Goal: Check status

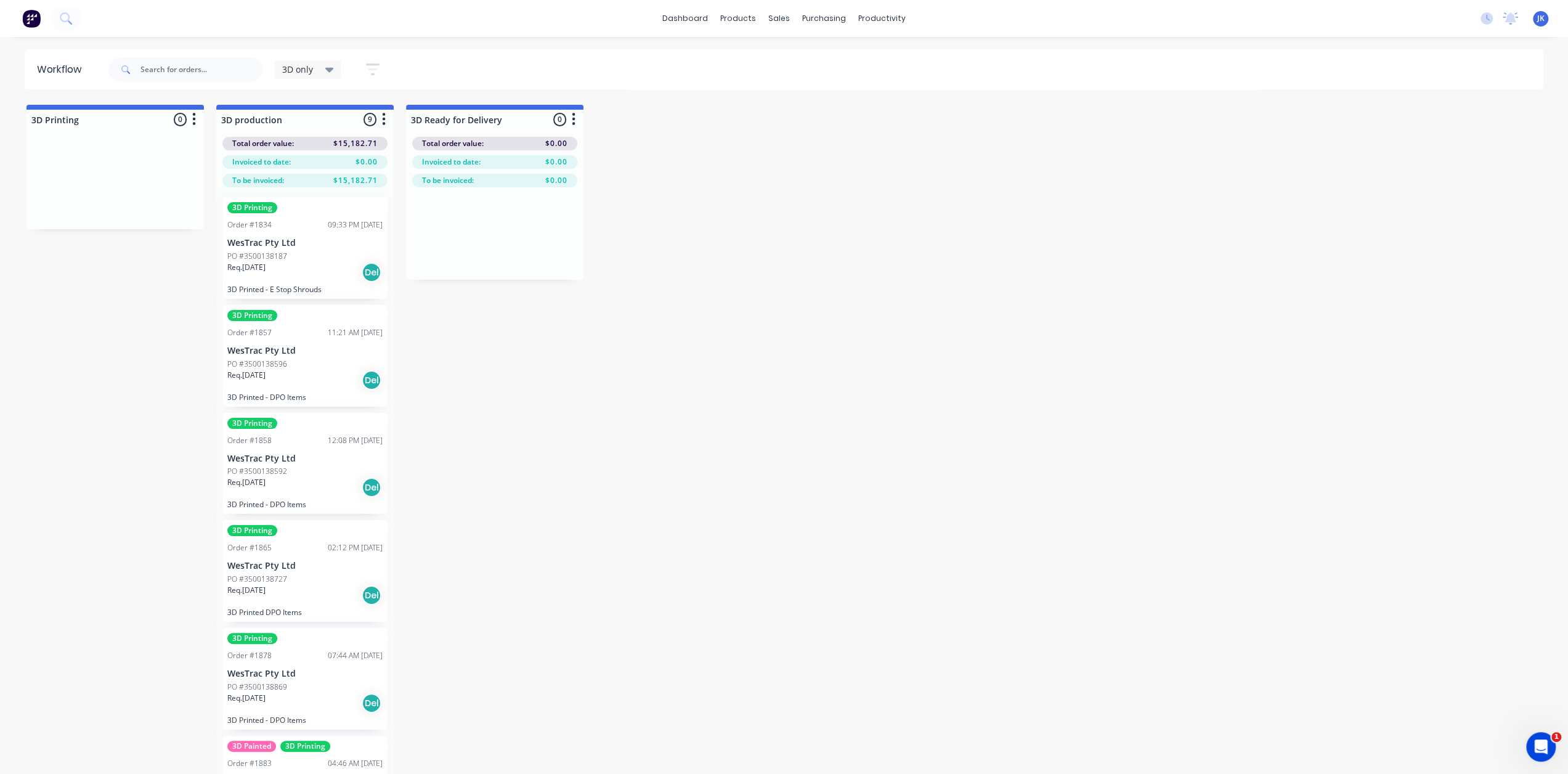
click at [302, 349] on p "WesTrac Pty Ltd" at bounding box center [304, 351] width 156 height 10
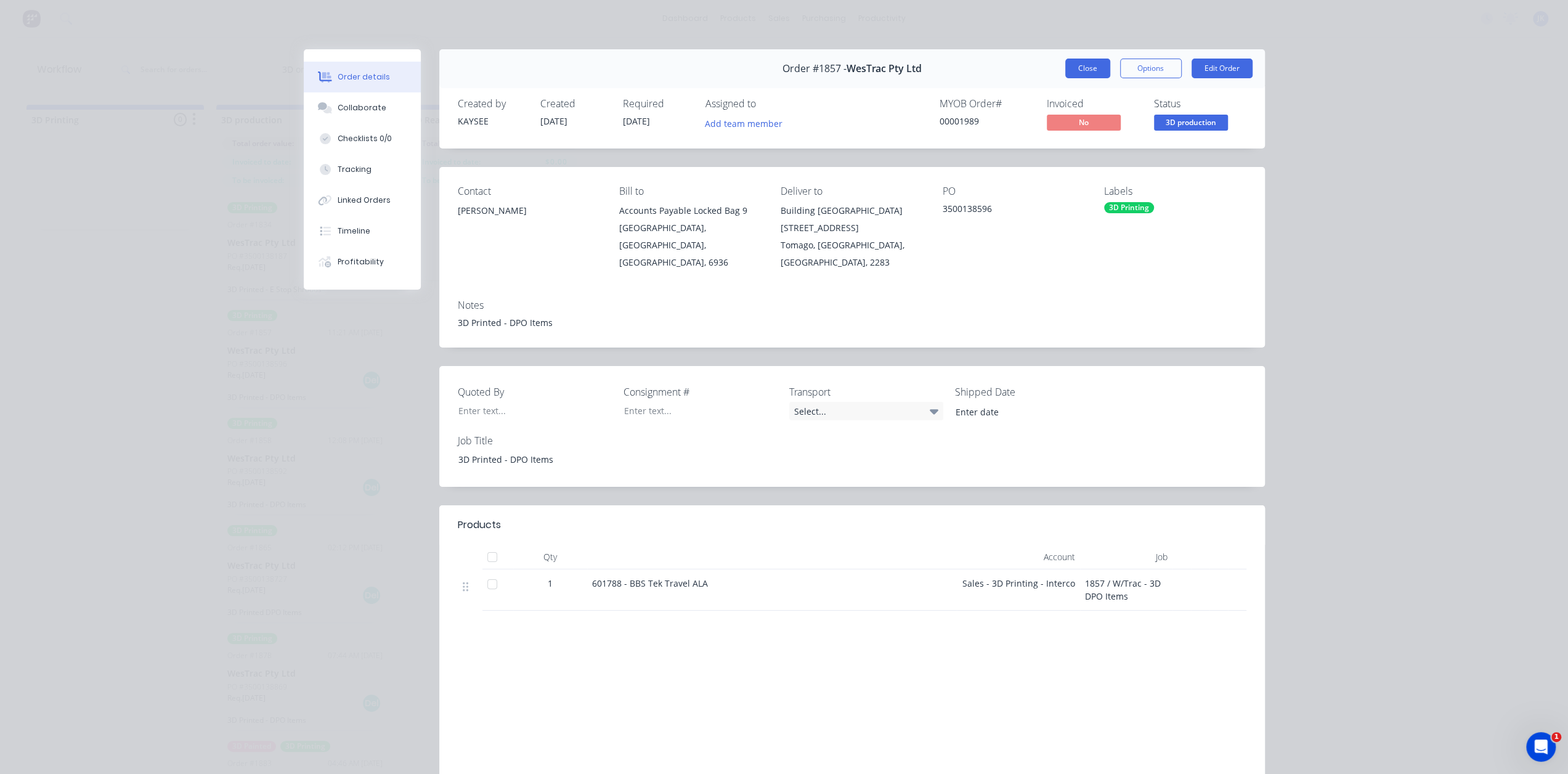
click at [1069, 63] on button "Close" at bounding box center [1087, 68] width 45 height 19
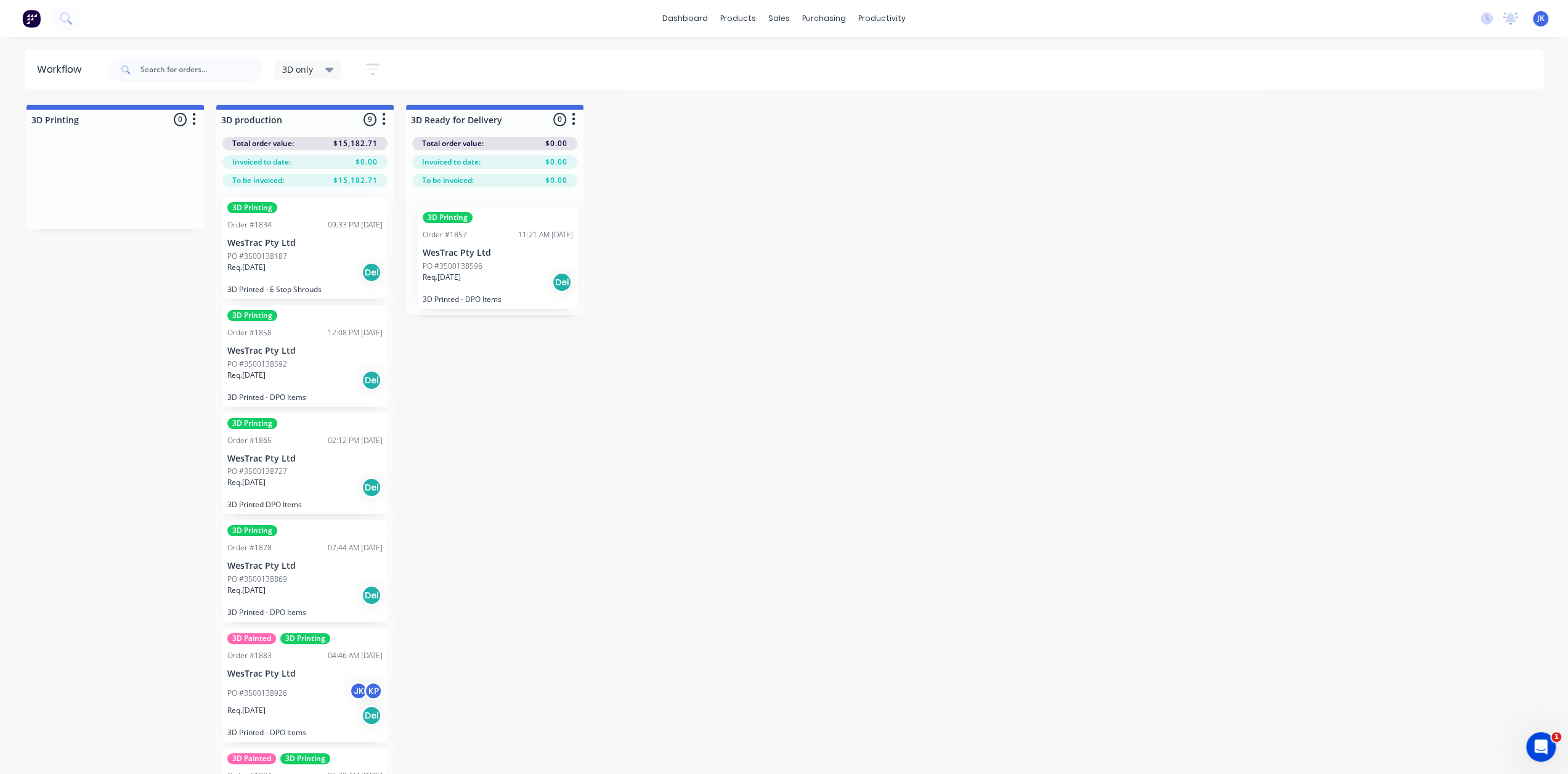
drag, startPoint x: 286, startPoint y: 365, endPoint x: 489, endPoint y: 272, distance: 223.3
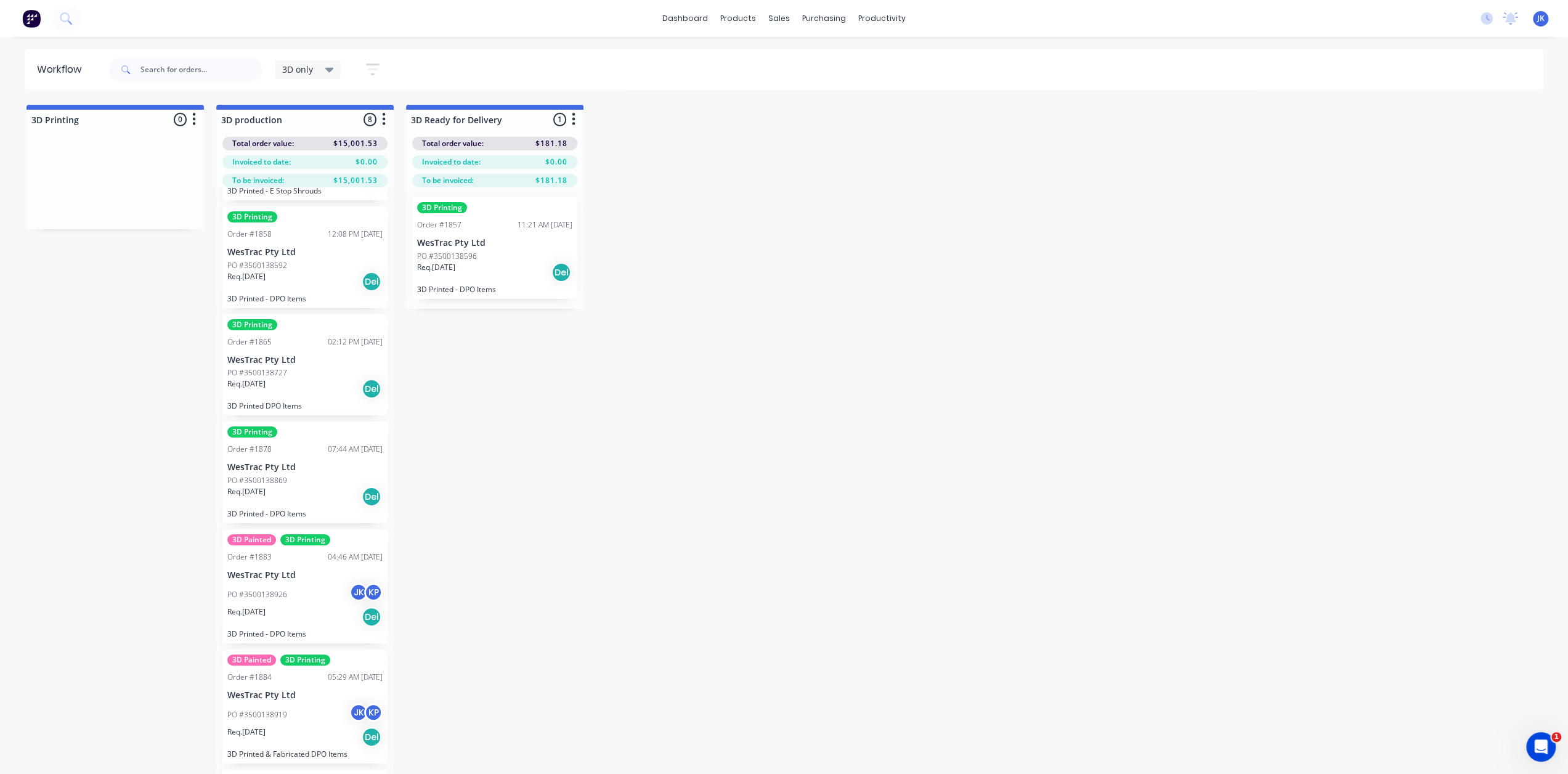
scroll to position [124, 0]
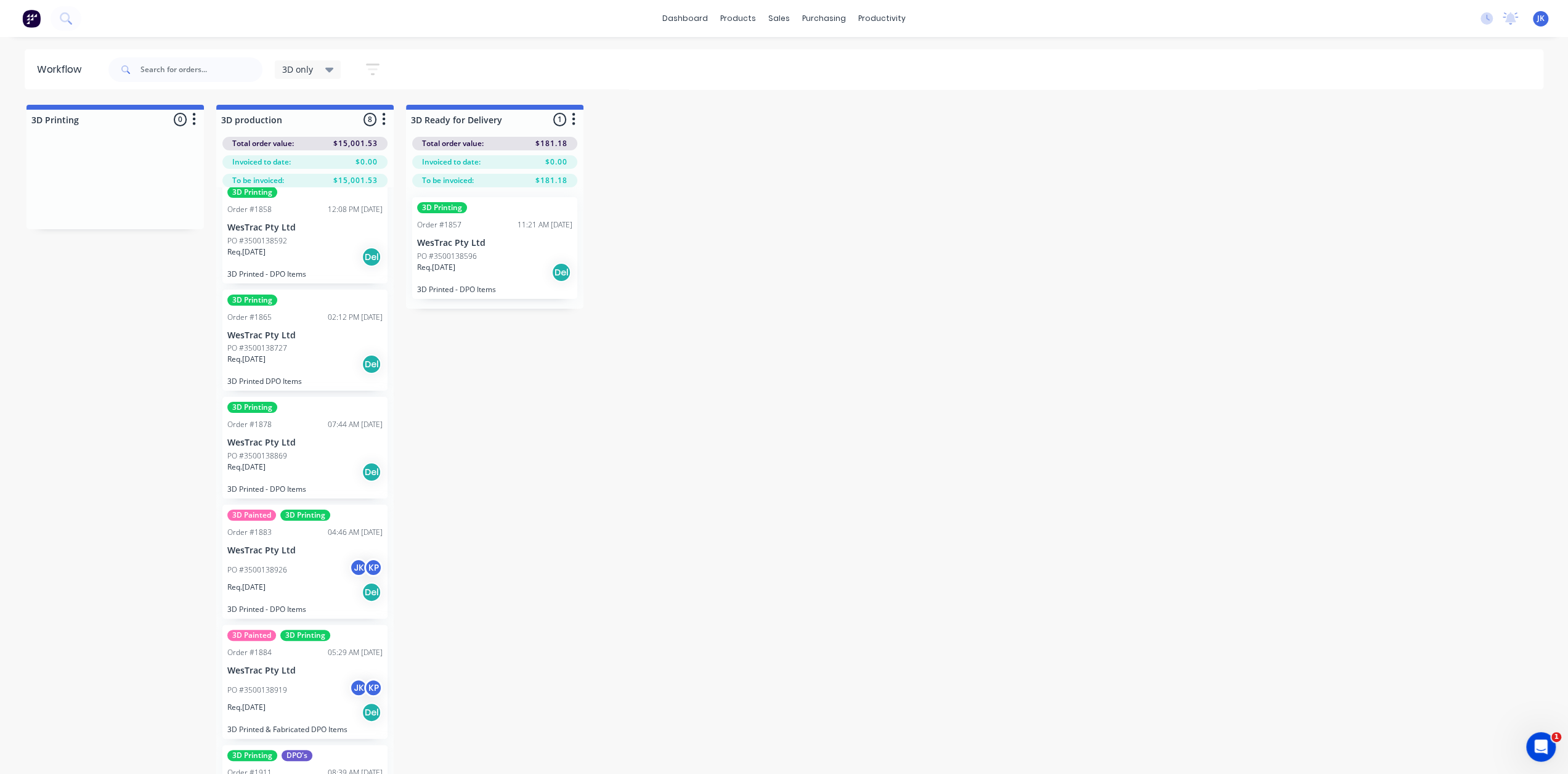
click at [309, 575] on div "PO #3500138926 JK KP" at bounding box center [304, 569] width 156 height 23
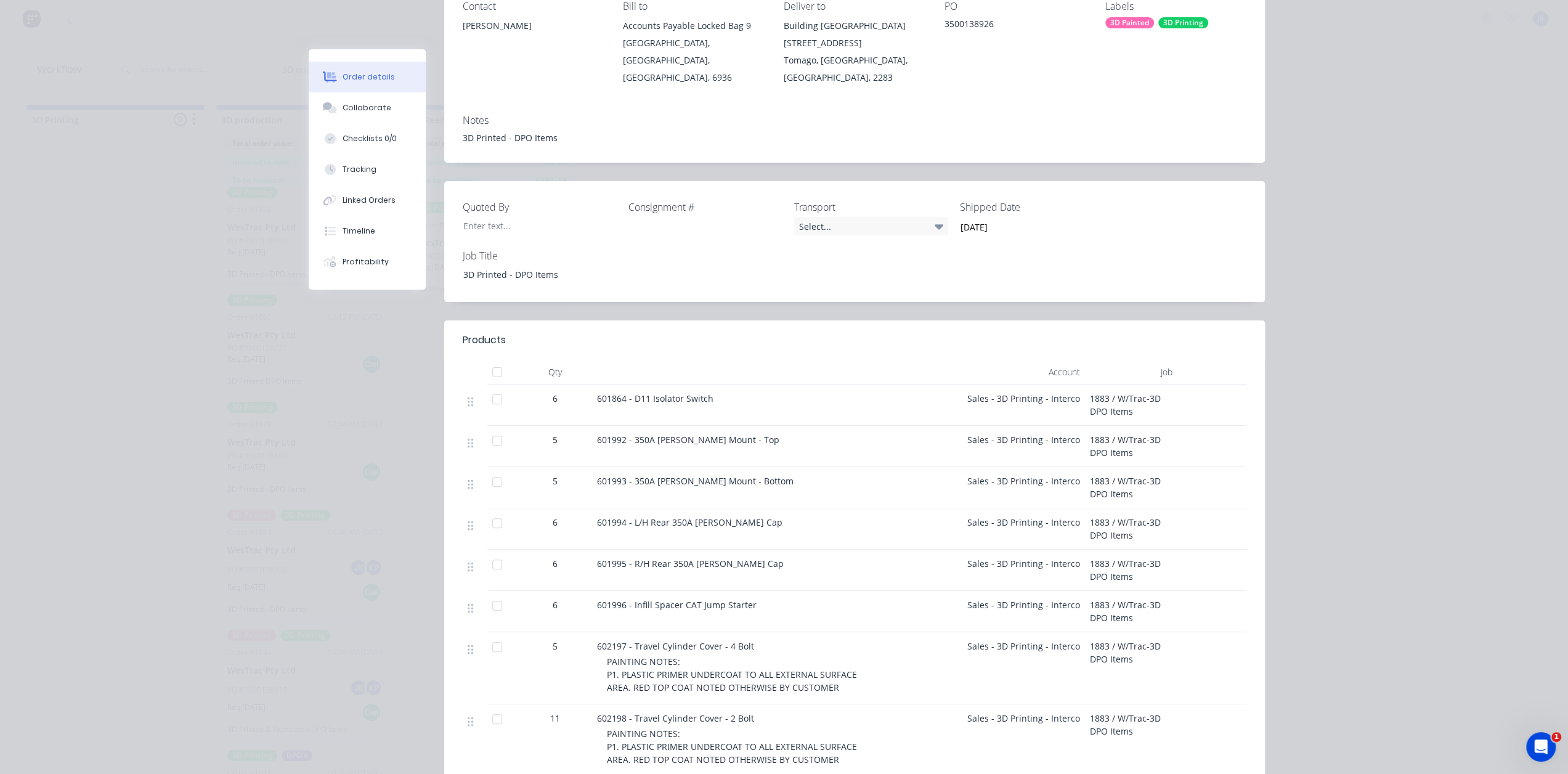
scroll to position [0, 0]
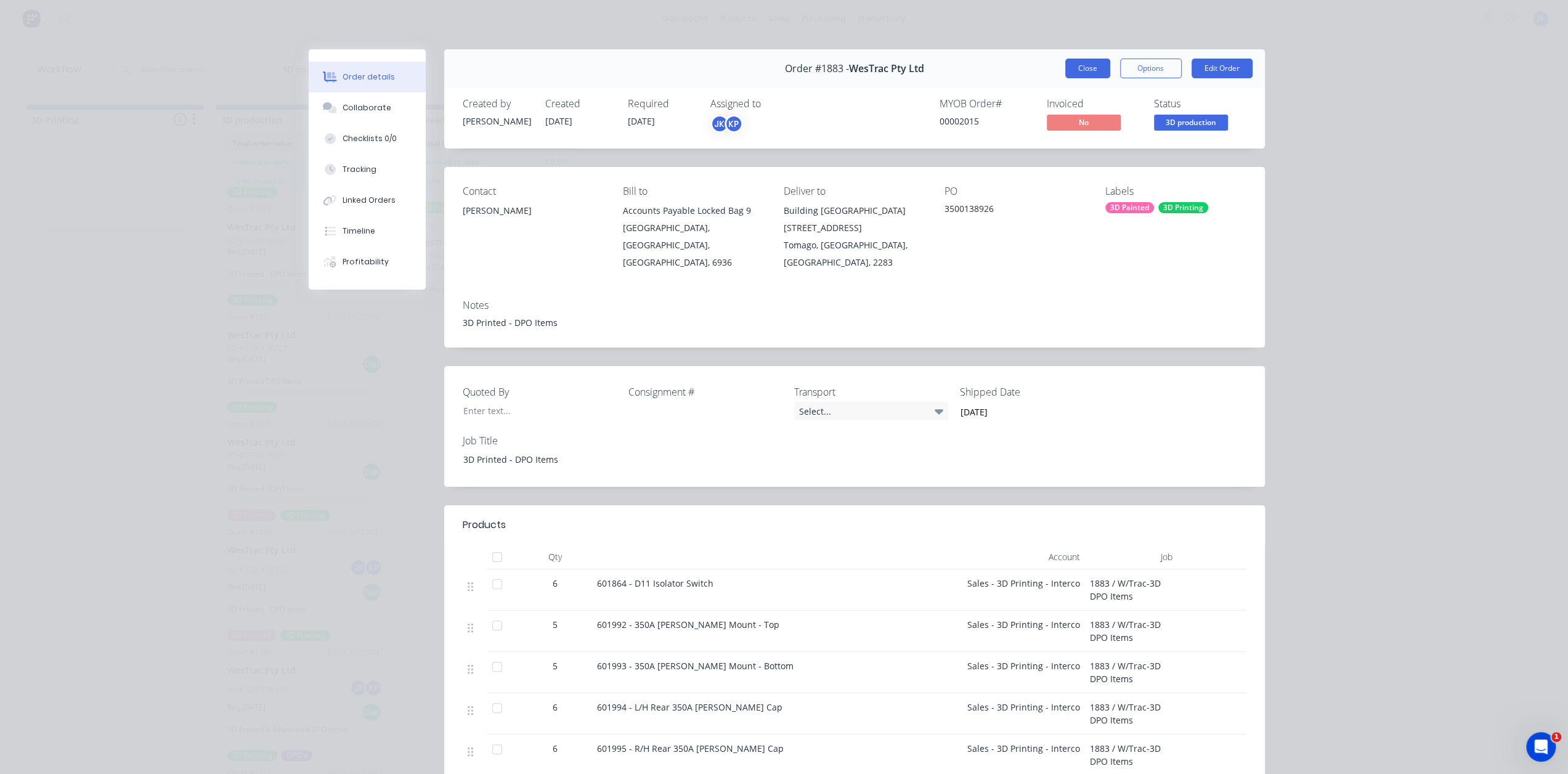
click at [1073, 71] on button "Close" at bounding box center [1087, 68] width 45 height 19
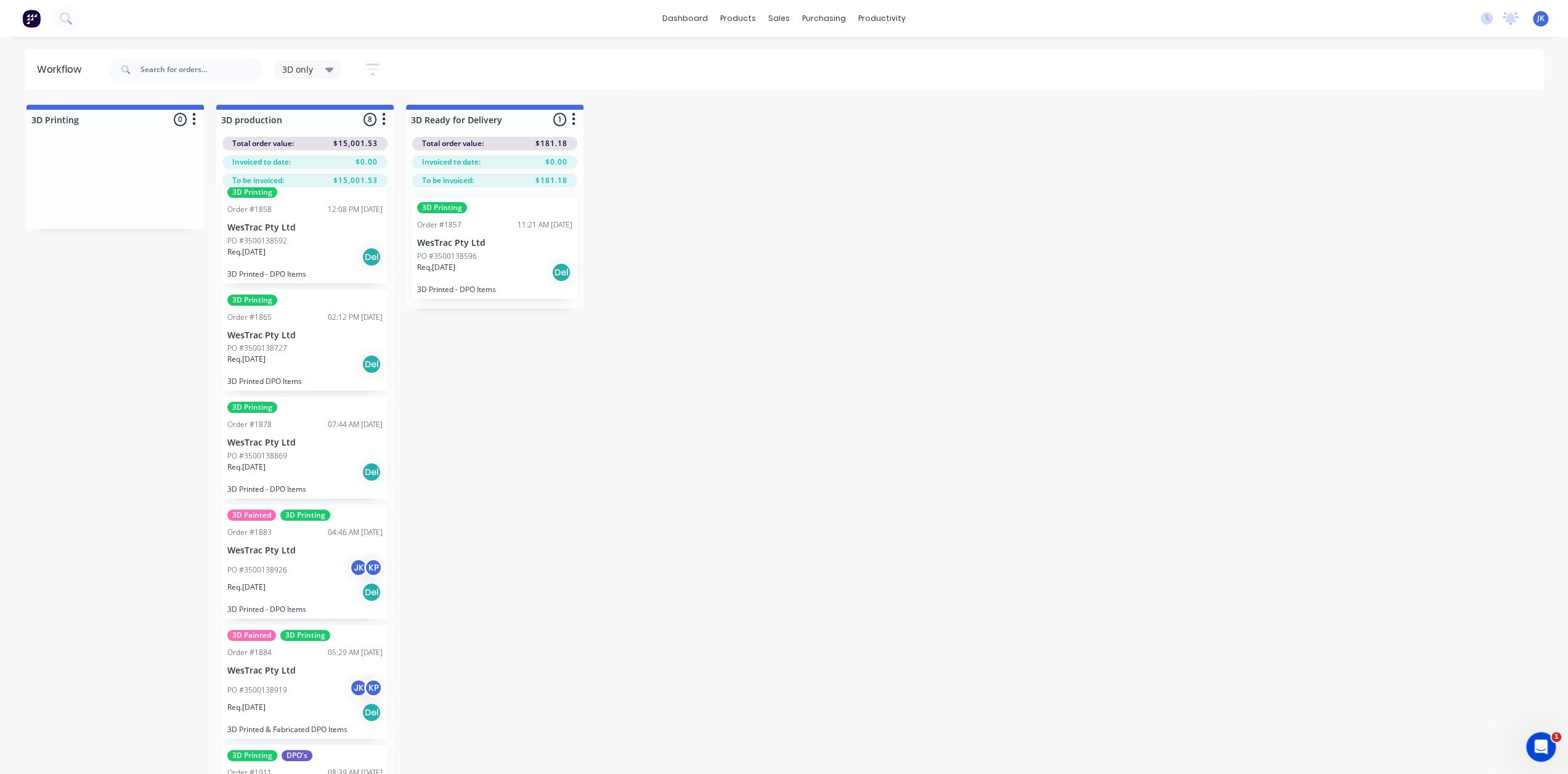
click at [307, 351] on div "PO #3500138727" at bounding box center [304, 348] width 156 height 11
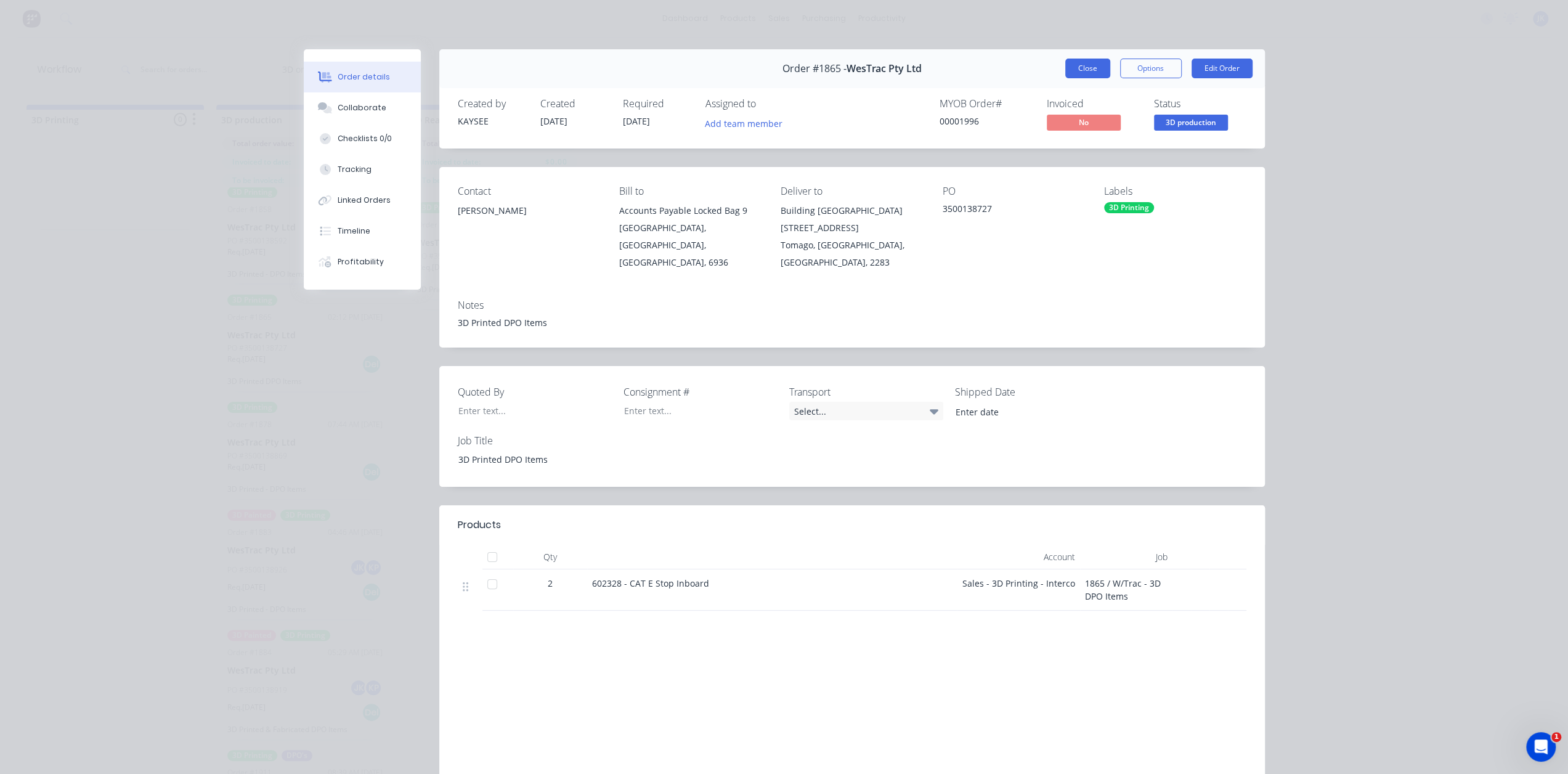
click at [1084, 68] on button "Close" at bounding box center [1087, 68] width 45 height 19
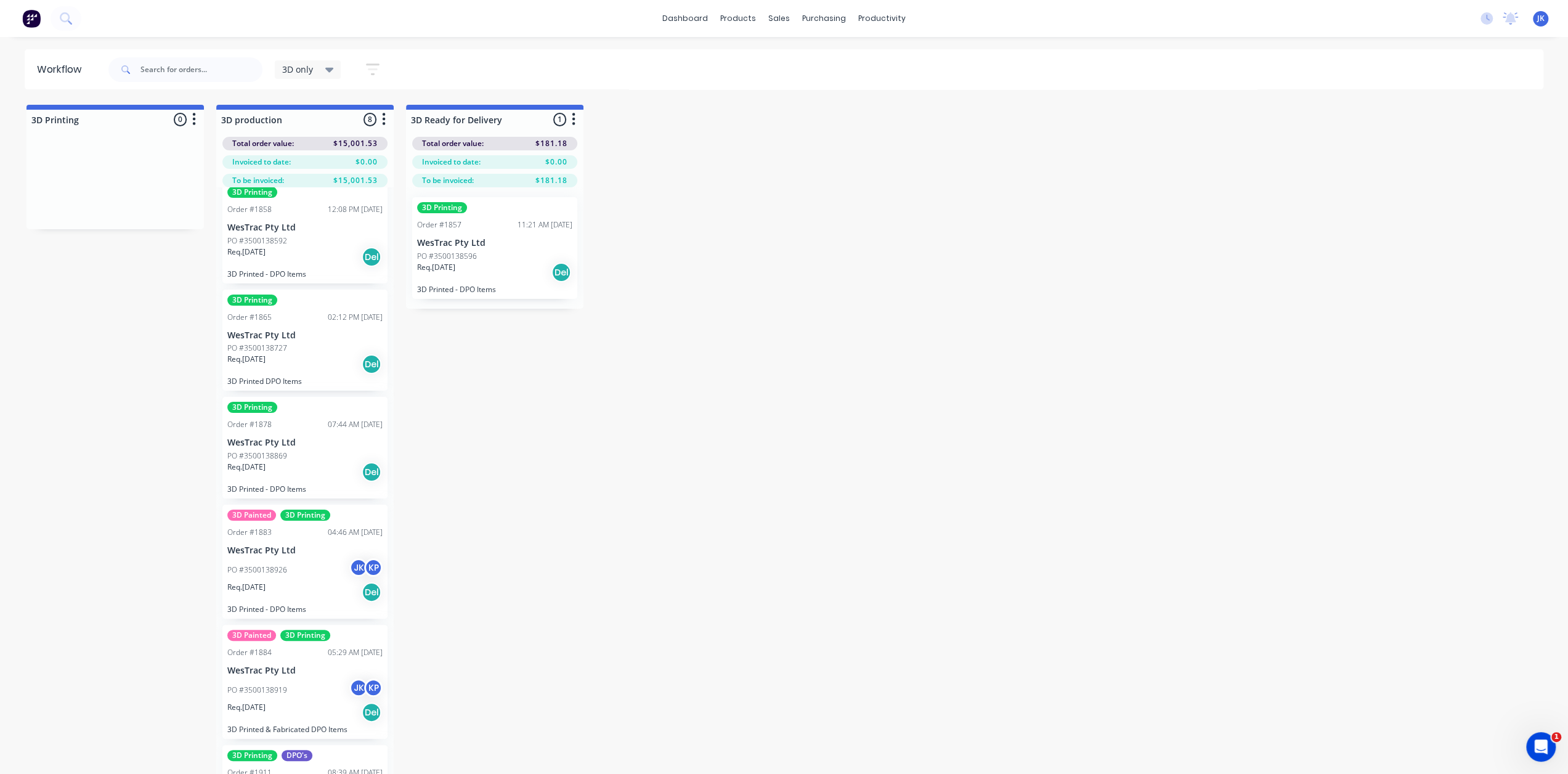
click at [327, 330] on p "WesTrac Pty Ltd" at bounding box center [304, 336] width 156 height 10
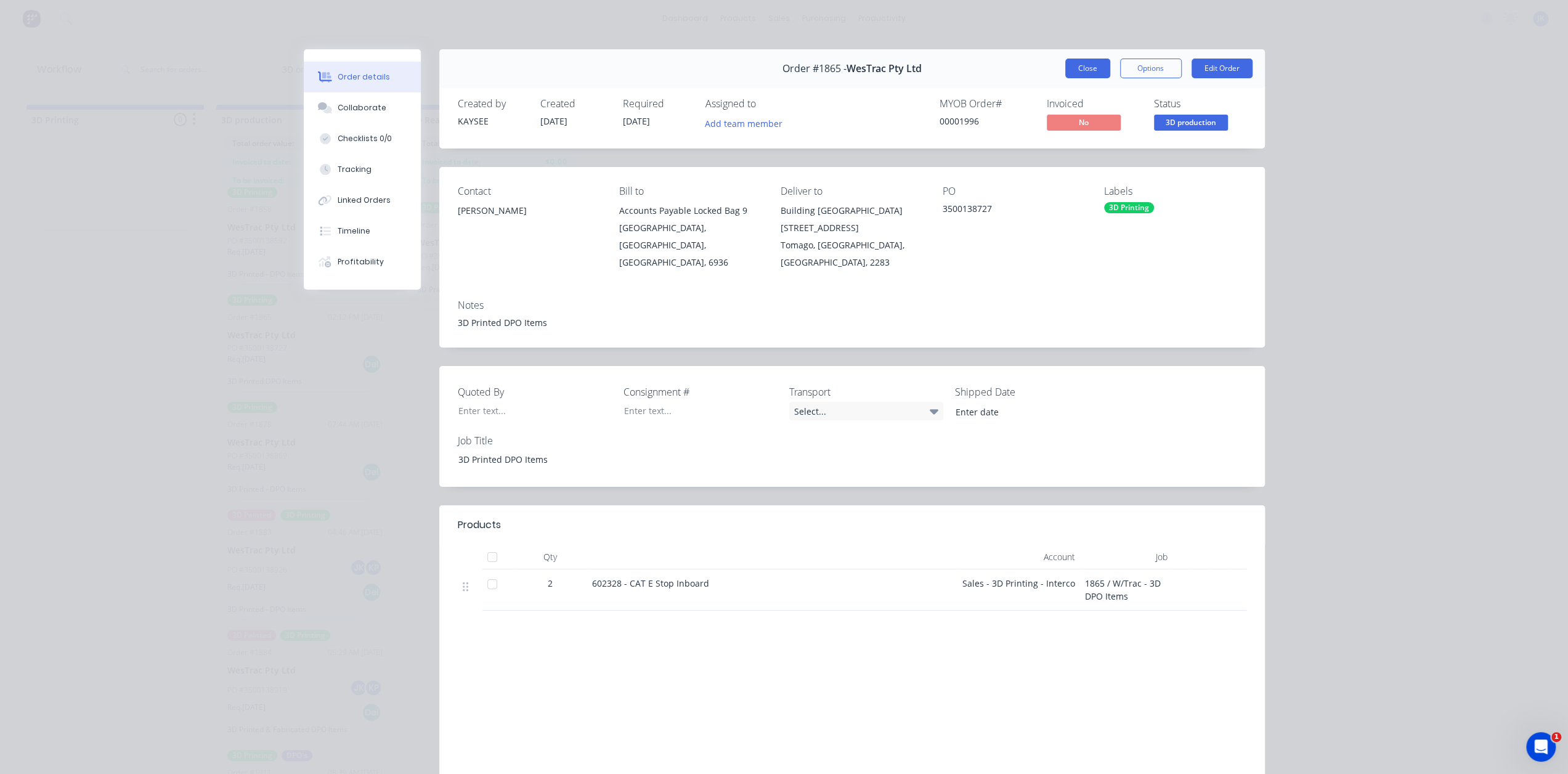
click at [1076, 66] on button "Close" at bounding box center [1087, 68] width 45 height 19
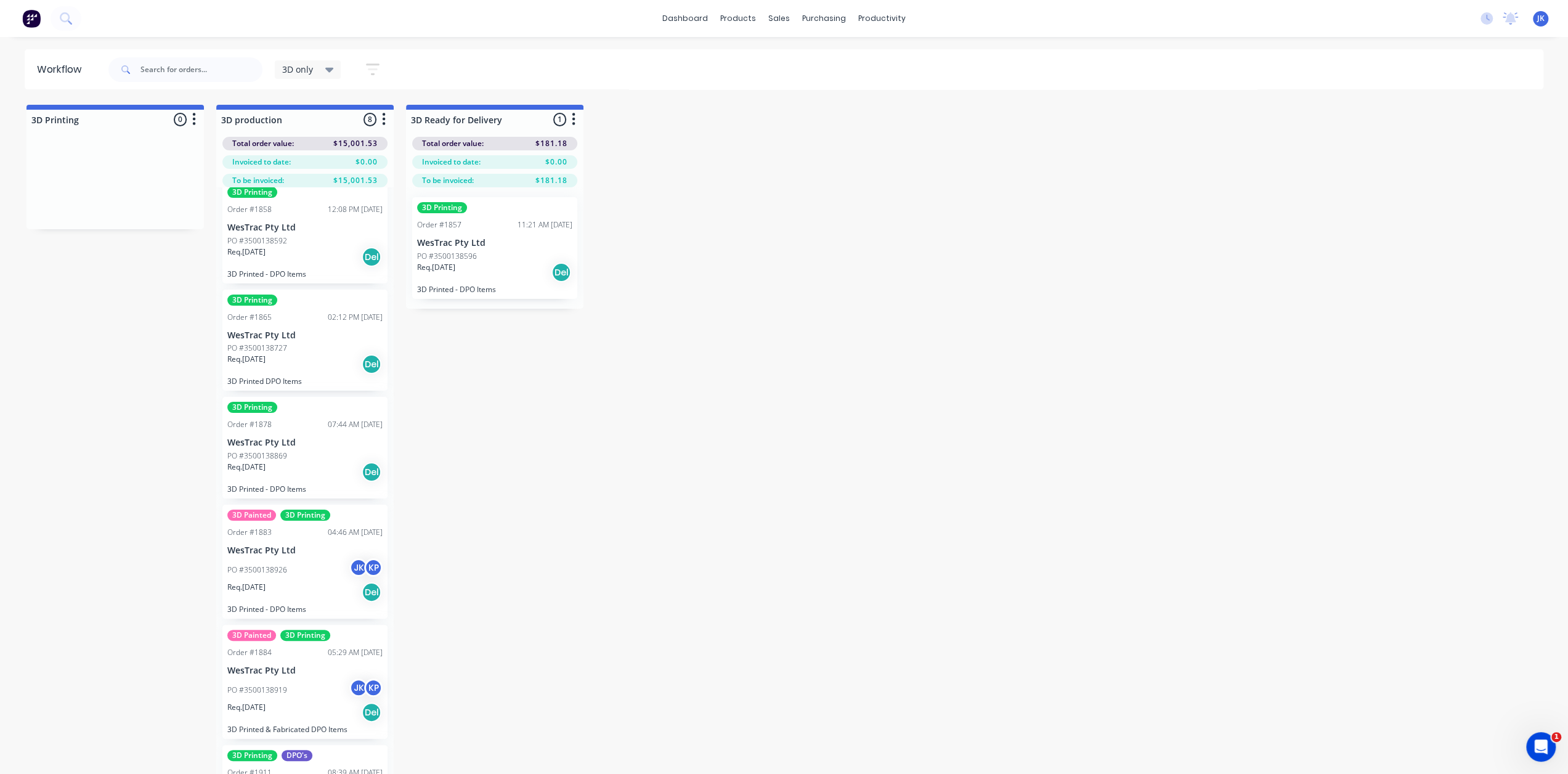
click at [266, 246] on p "Req. 03/10/25" at bounding box center [246, 252] width 38 height 11
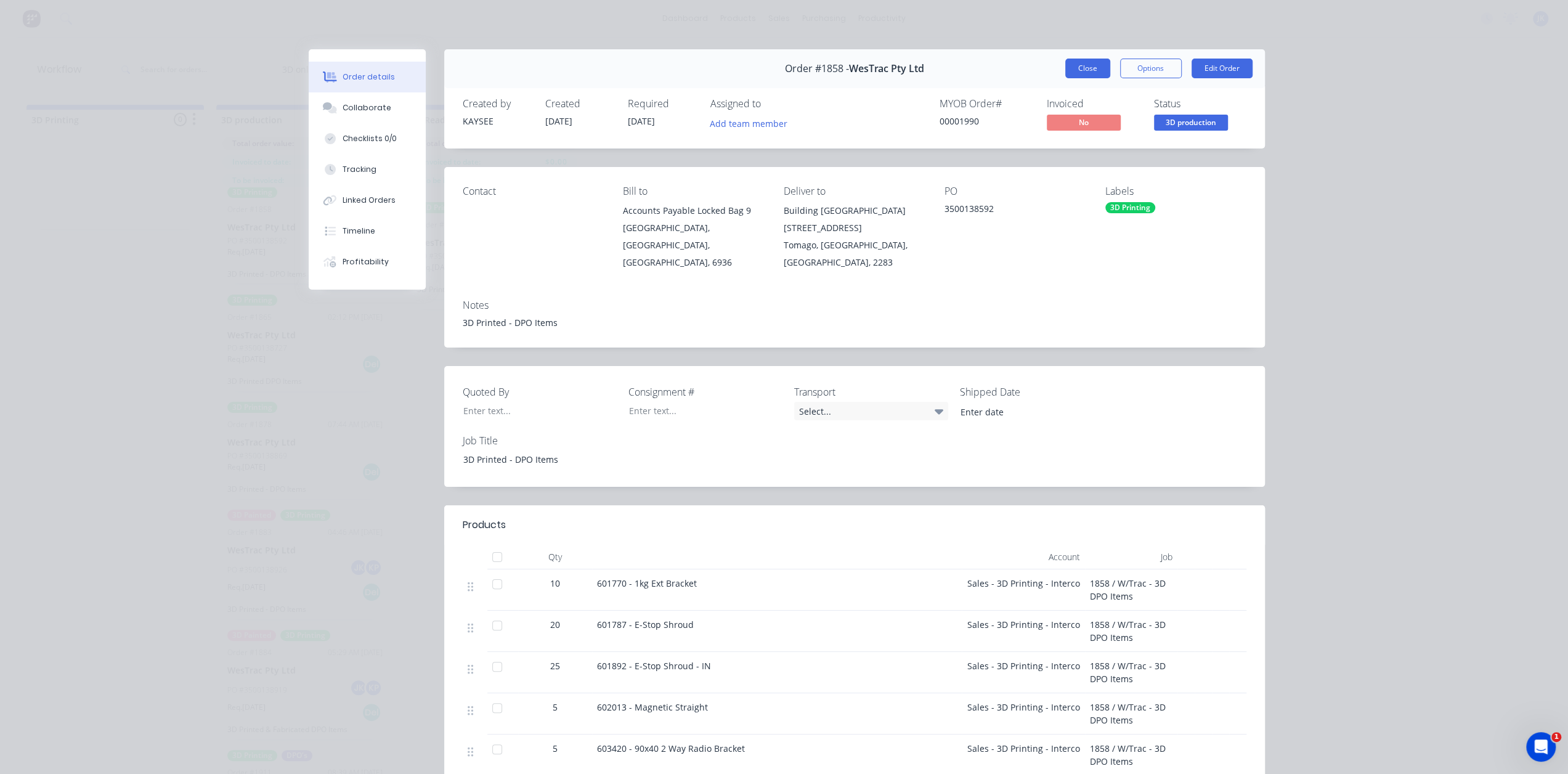
click at [1078, 71] on button "Close" at bounding box center [1087, 68] width 45 height 19
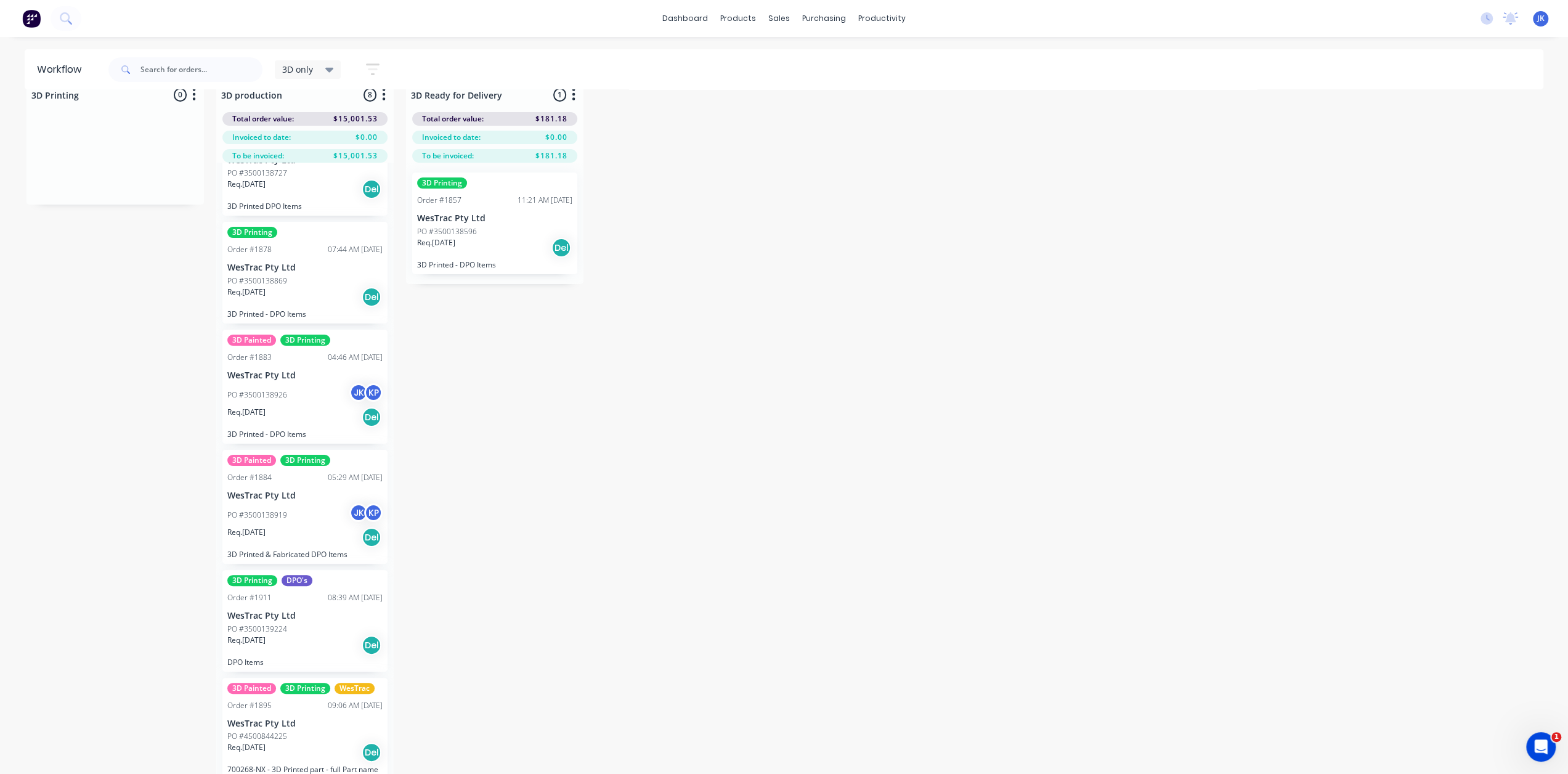
scroll to position [48, 0]
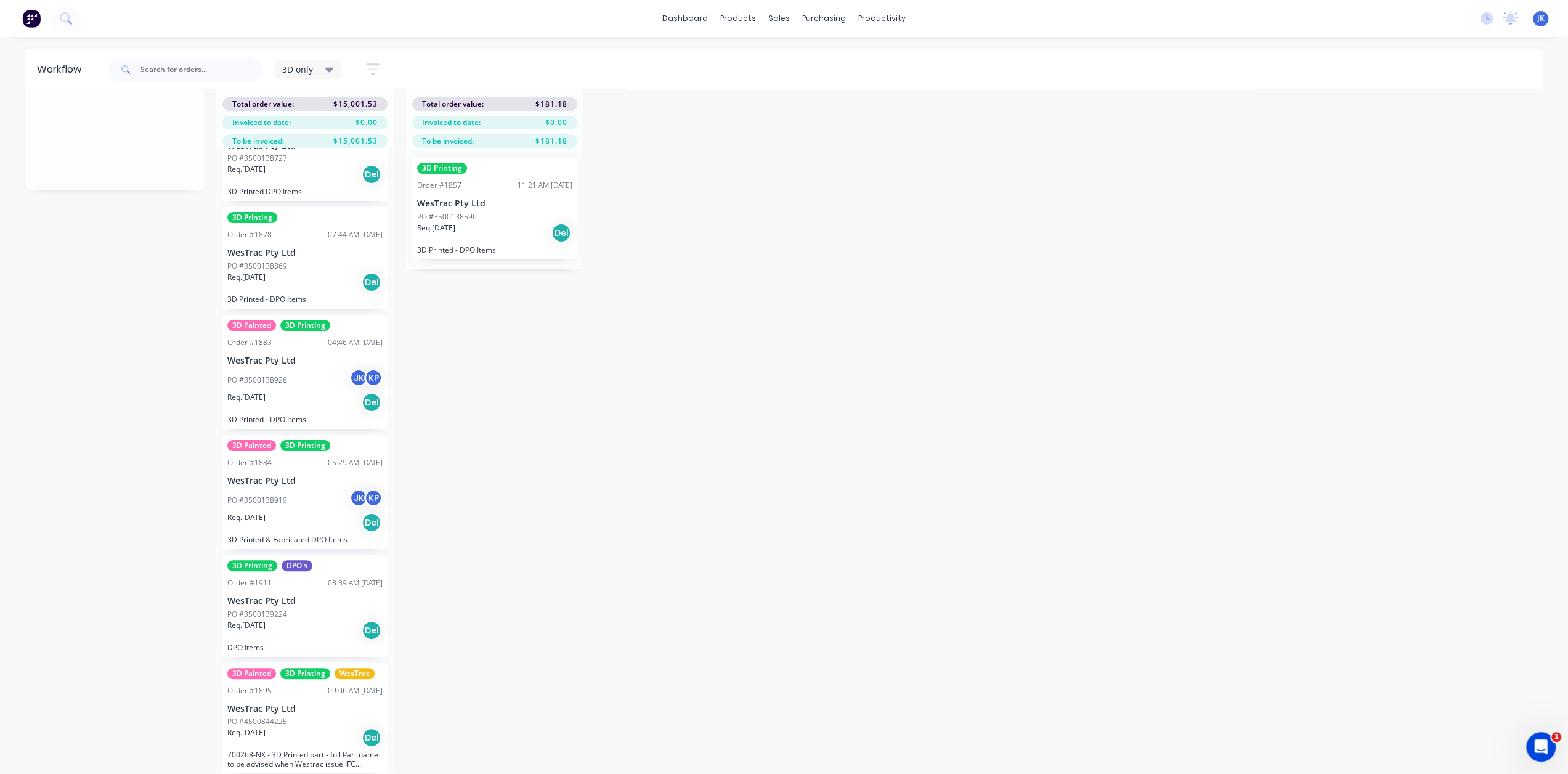
click at [318, 499] on div "PO #3500138919 JK KP" at bounding box center [304, 500] width 156 height 23
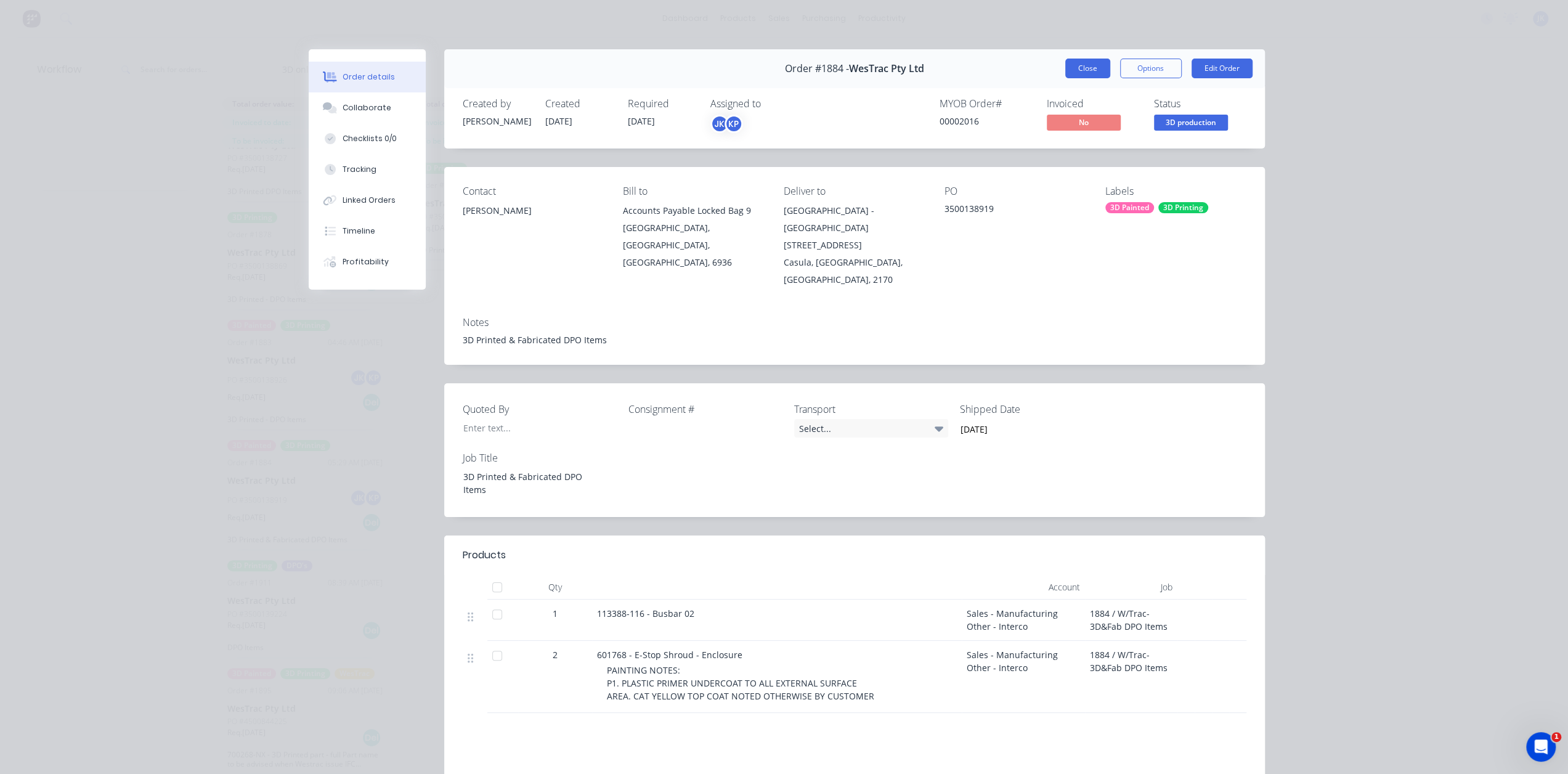
click at [1088, 63] on button "Close" at bounding box center [1087, 68] width 45 height 19
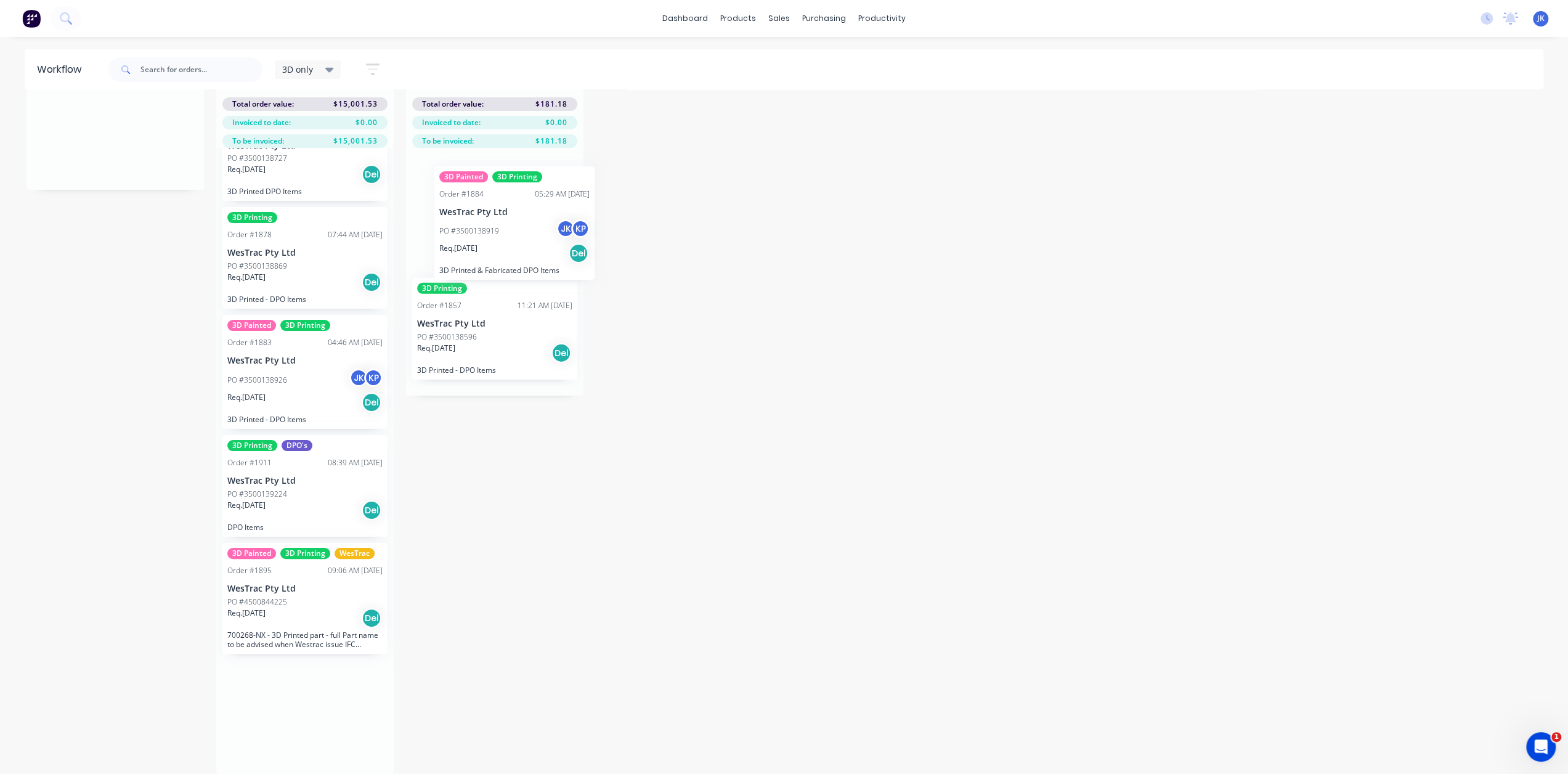
drag, startPoint x: 272, startPoint y: 478, endPoint x: 498, endPoint y: 222, distance: 341.5
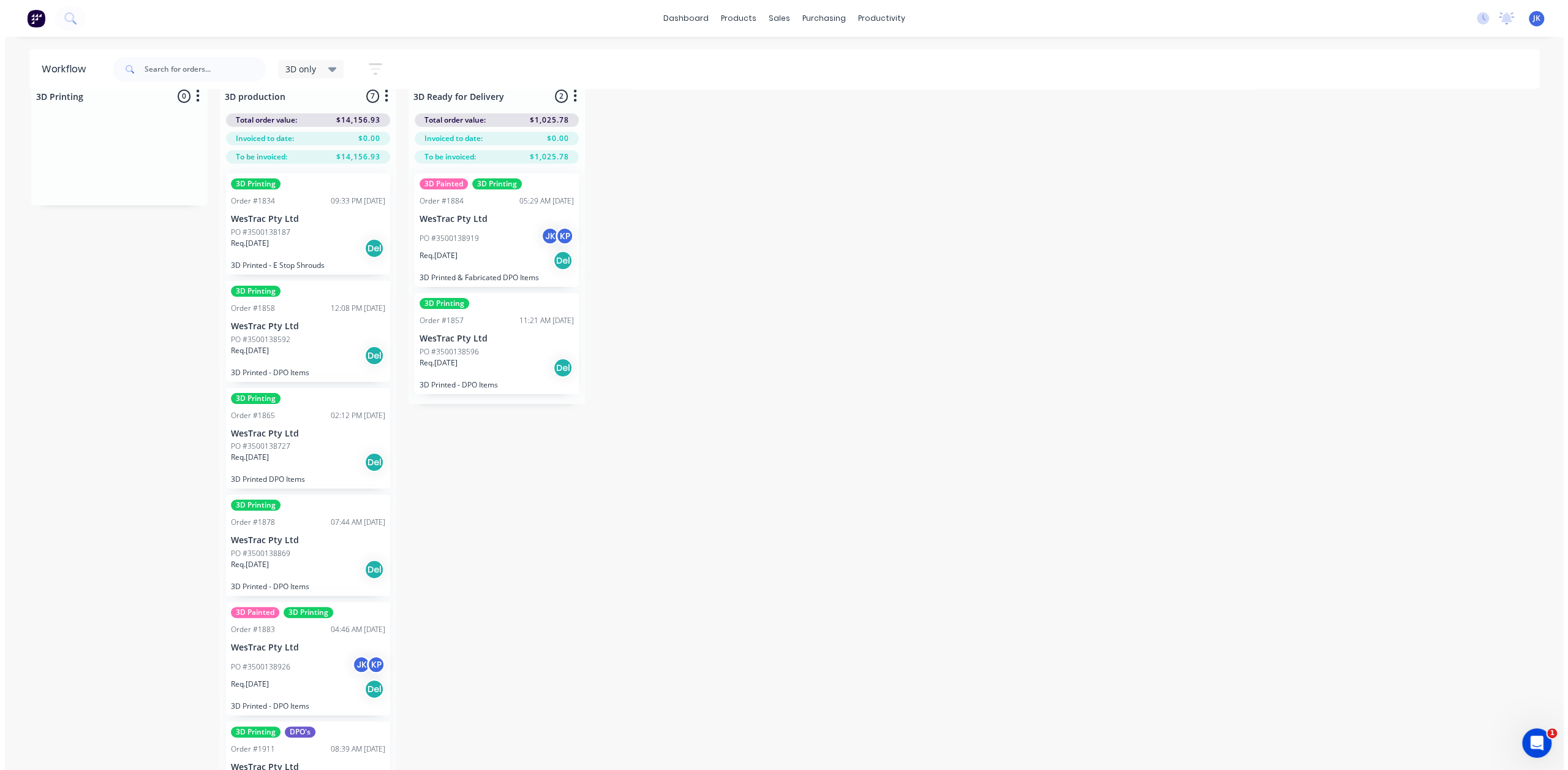
scroll to position [0, 0]
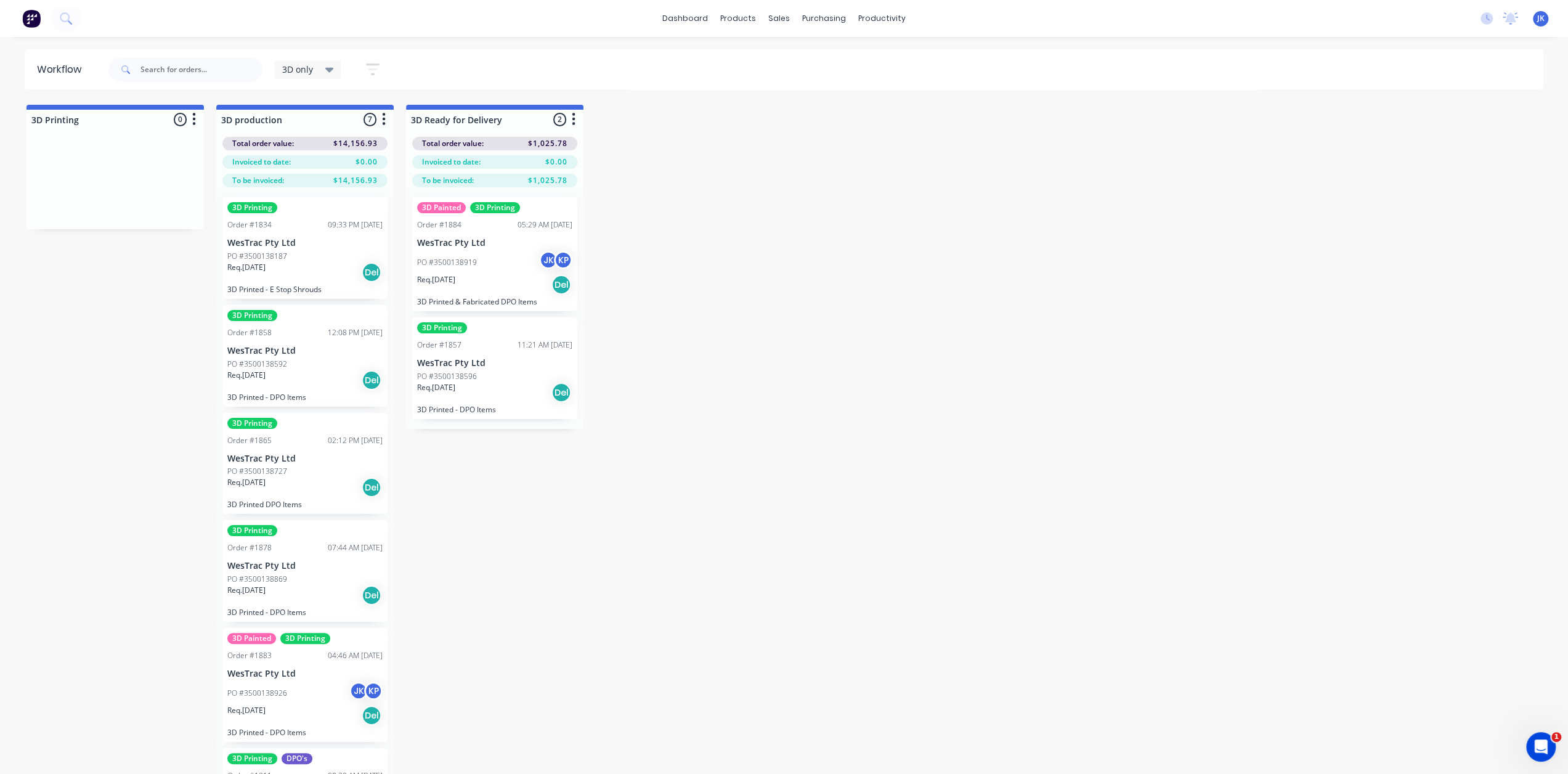
click at [319, 69] on div "3D only" at bounding box center [308, 69] width 52 height 11
click at [310, 159] on button "None" at bounding box center [350, 161] width 131 height 14
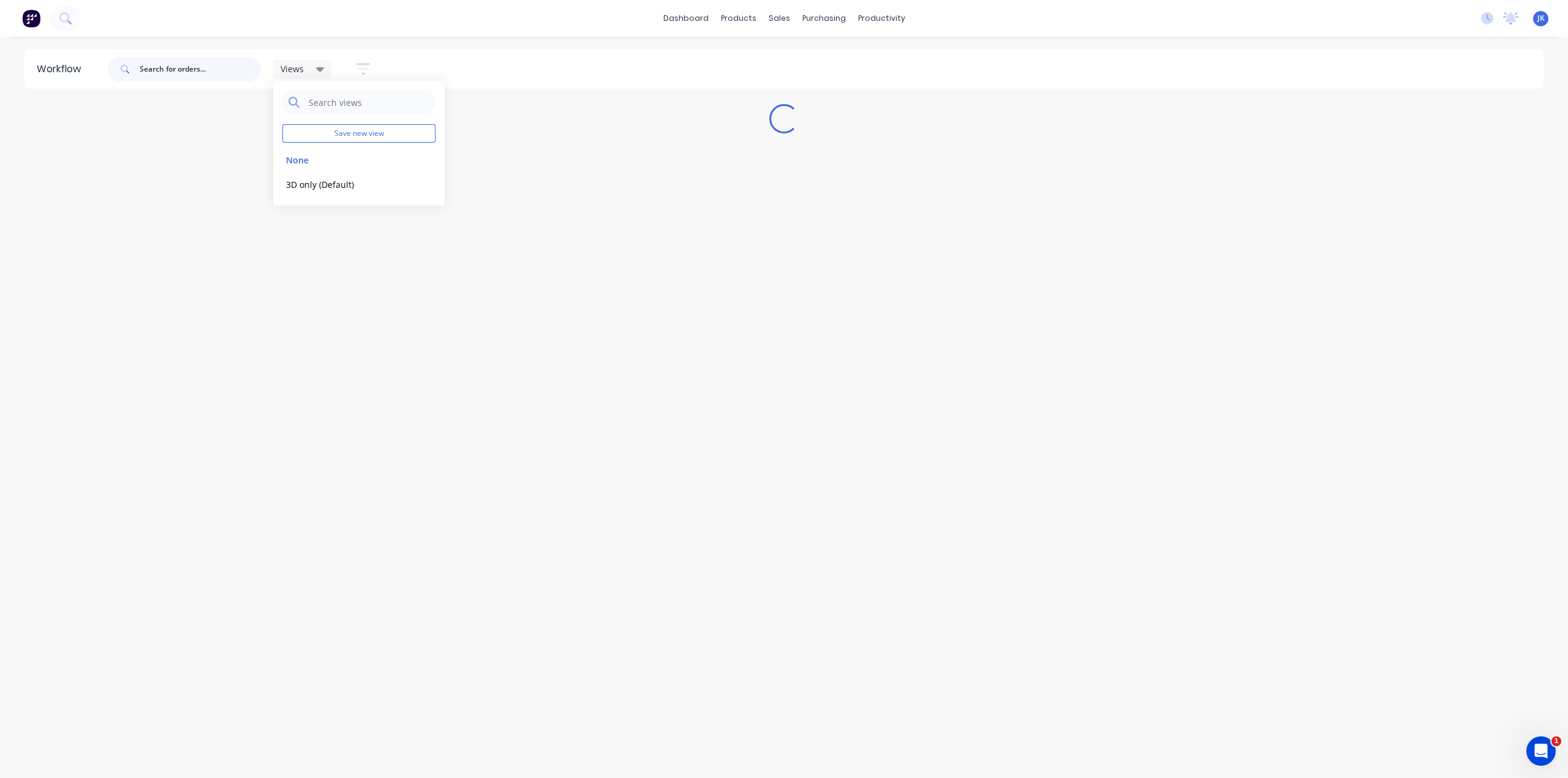
click at [203, 70] on input "text" at bounding box center [201, 69] width 121 height 24
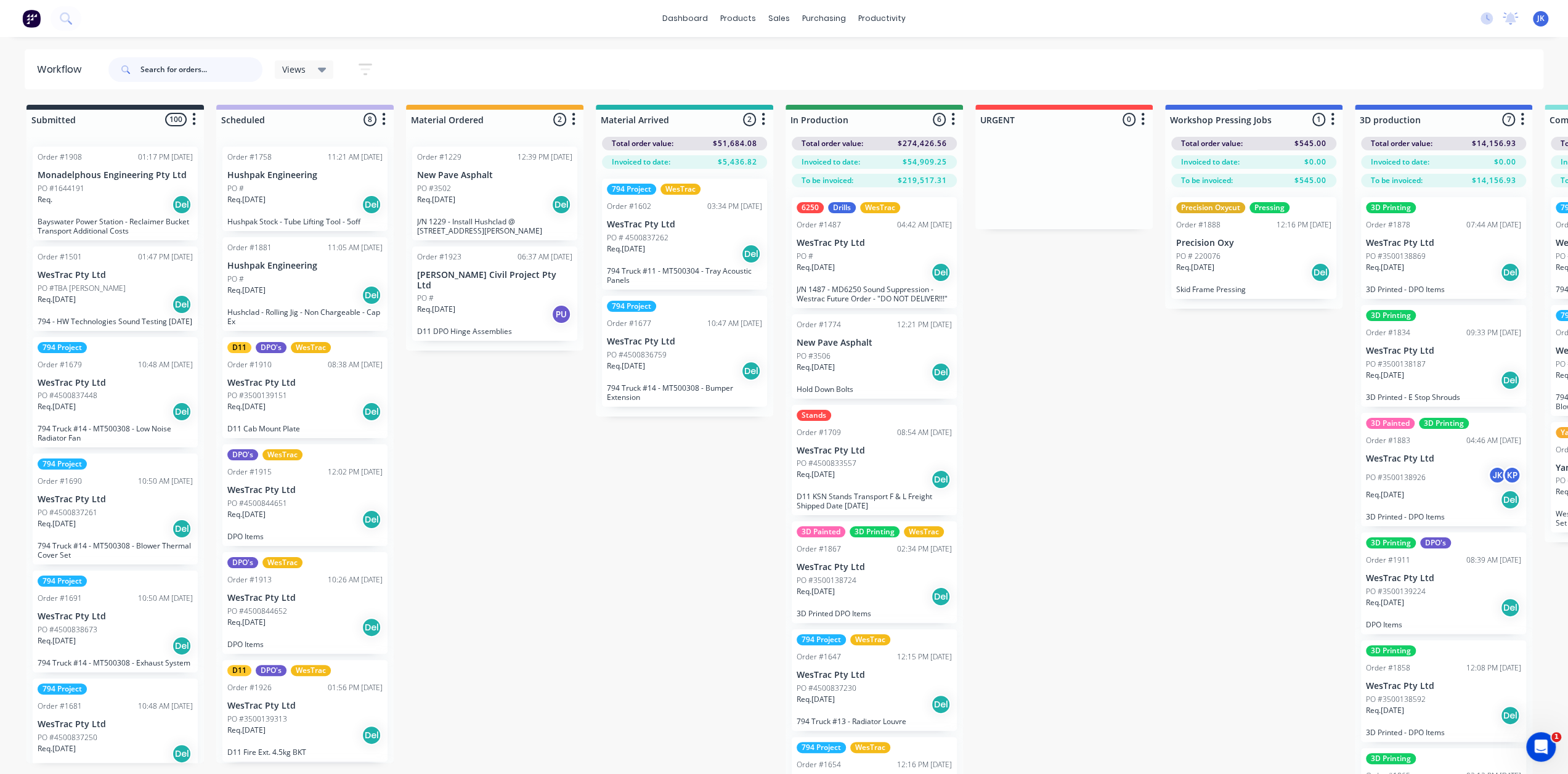
click at [189, 75] on input "text" at bounding box center [202, 69] width 122 height 25
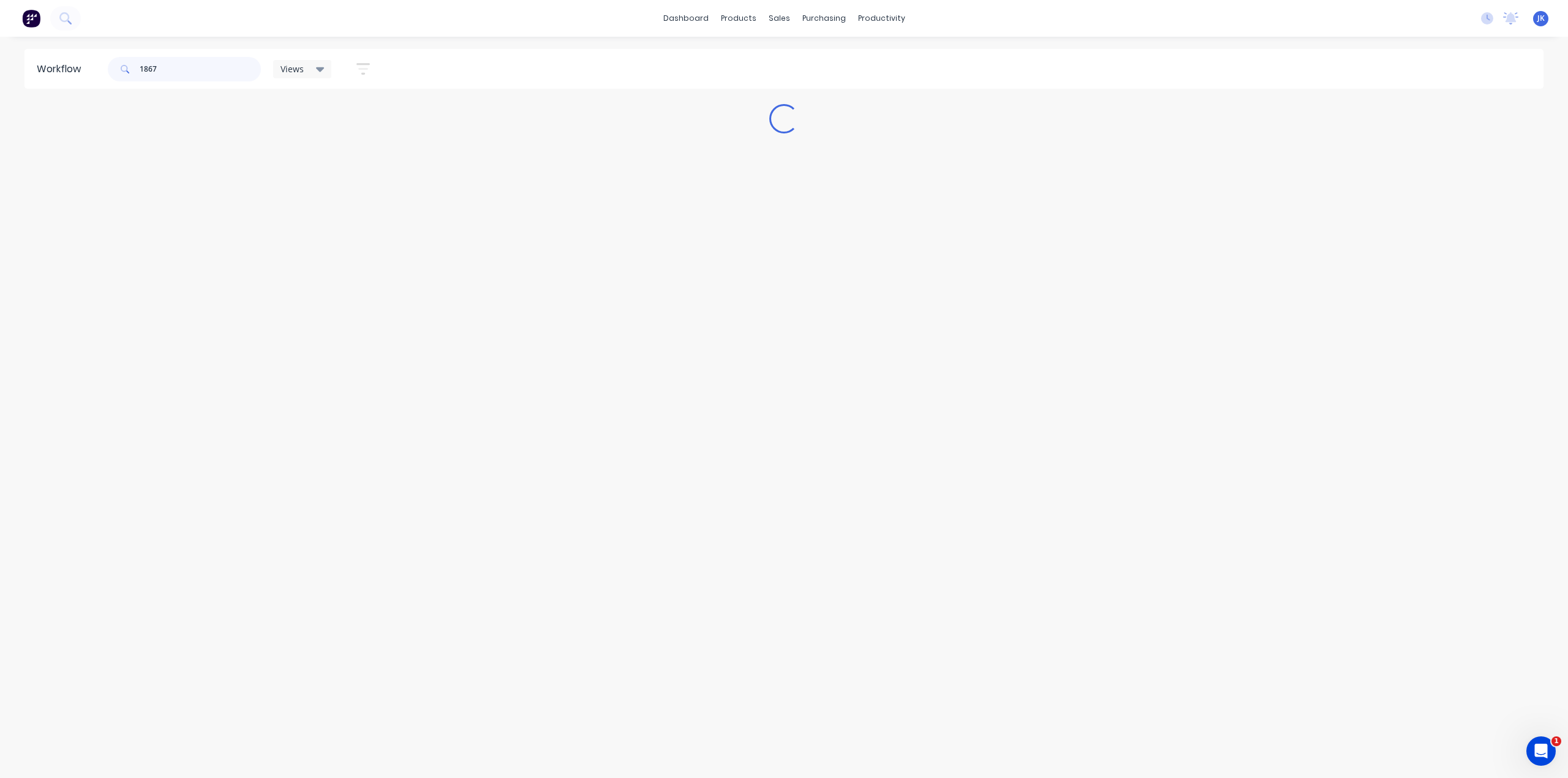
type input "1867"
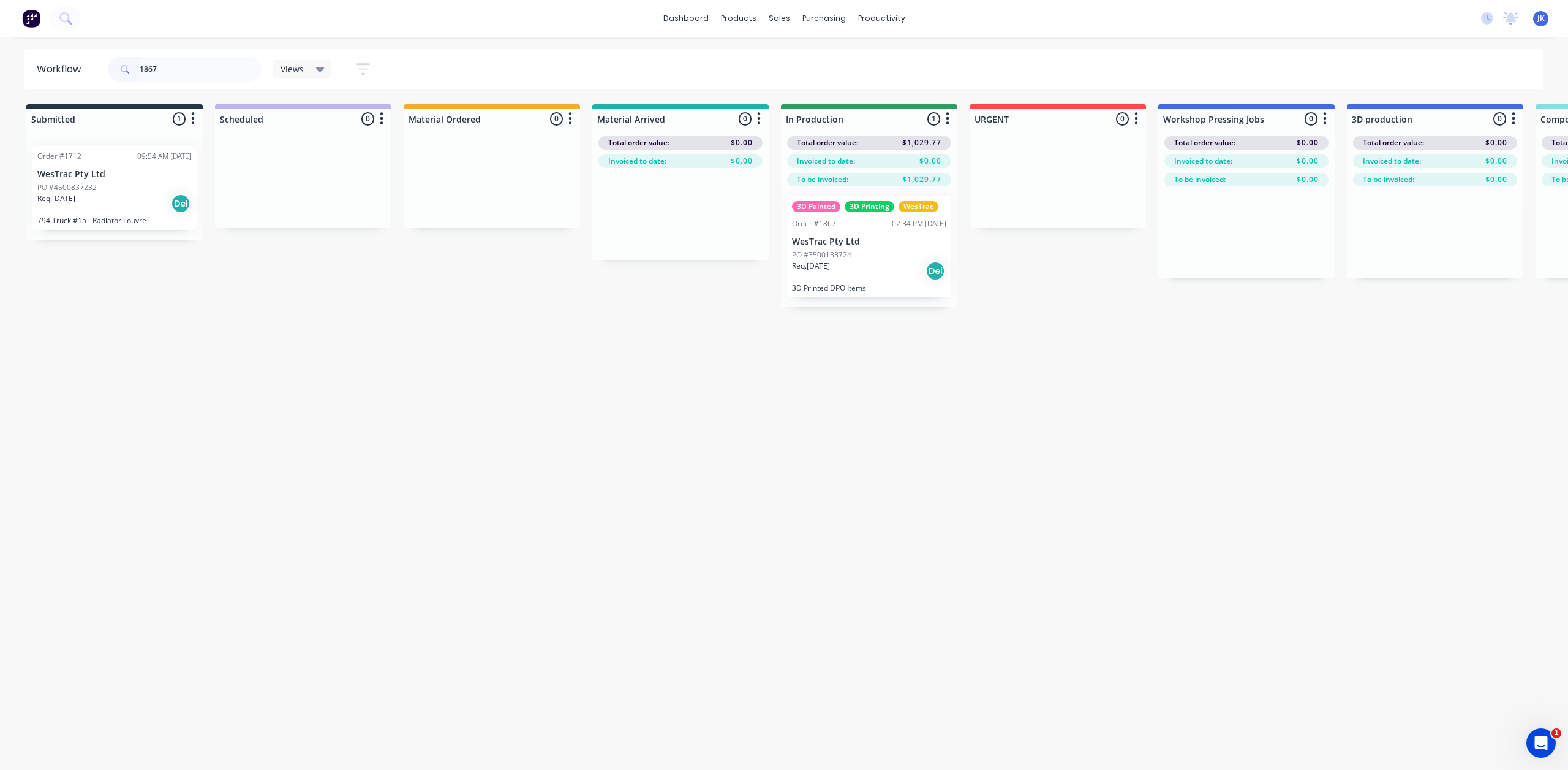
click at [876, 255] on div "PO #3500138724" at bounding box center [869, 255] width 155 height 11
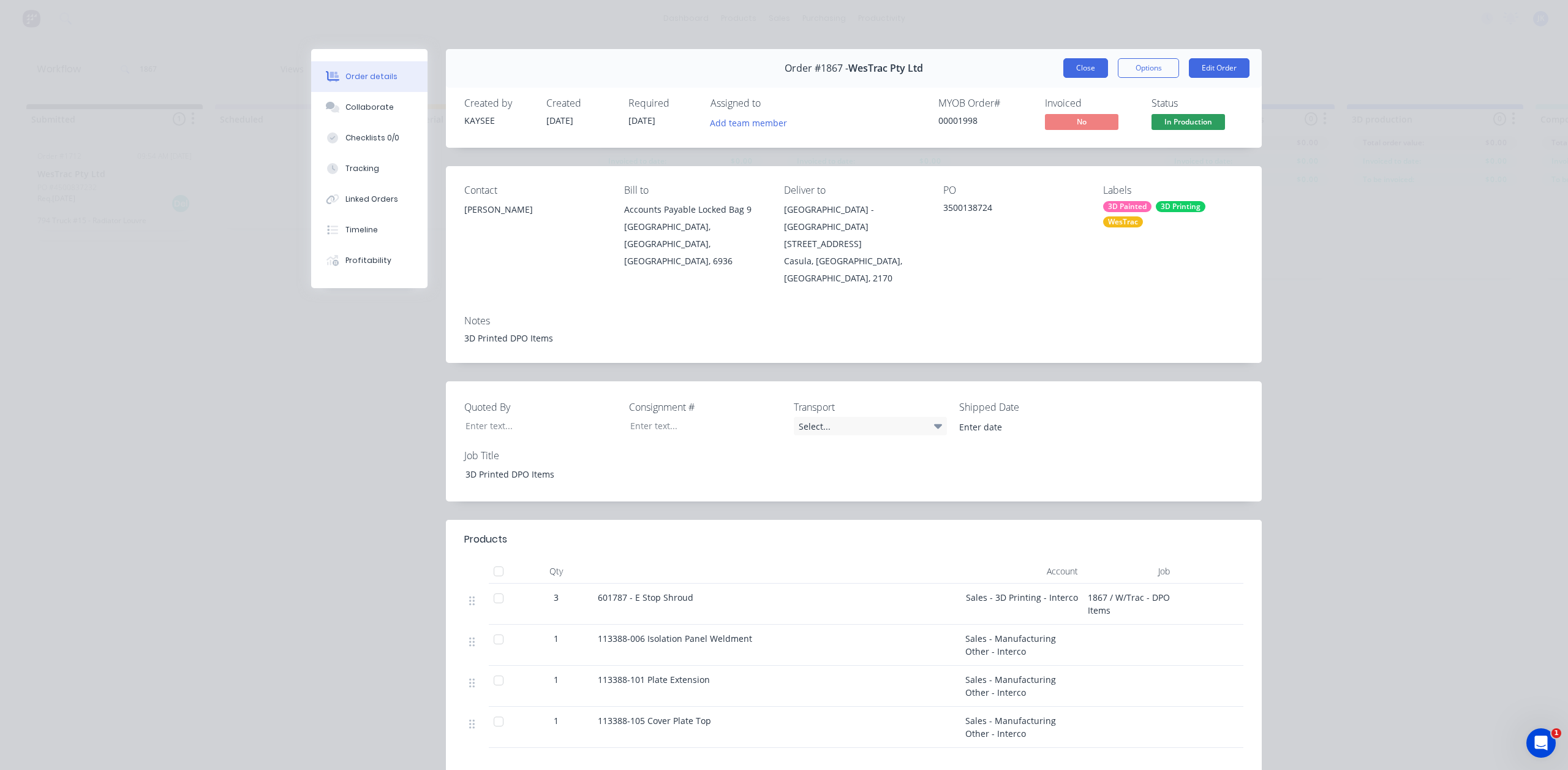
click at [1074, 73] on button "Close" at bounding box center [1086, 68] width 44 height 19
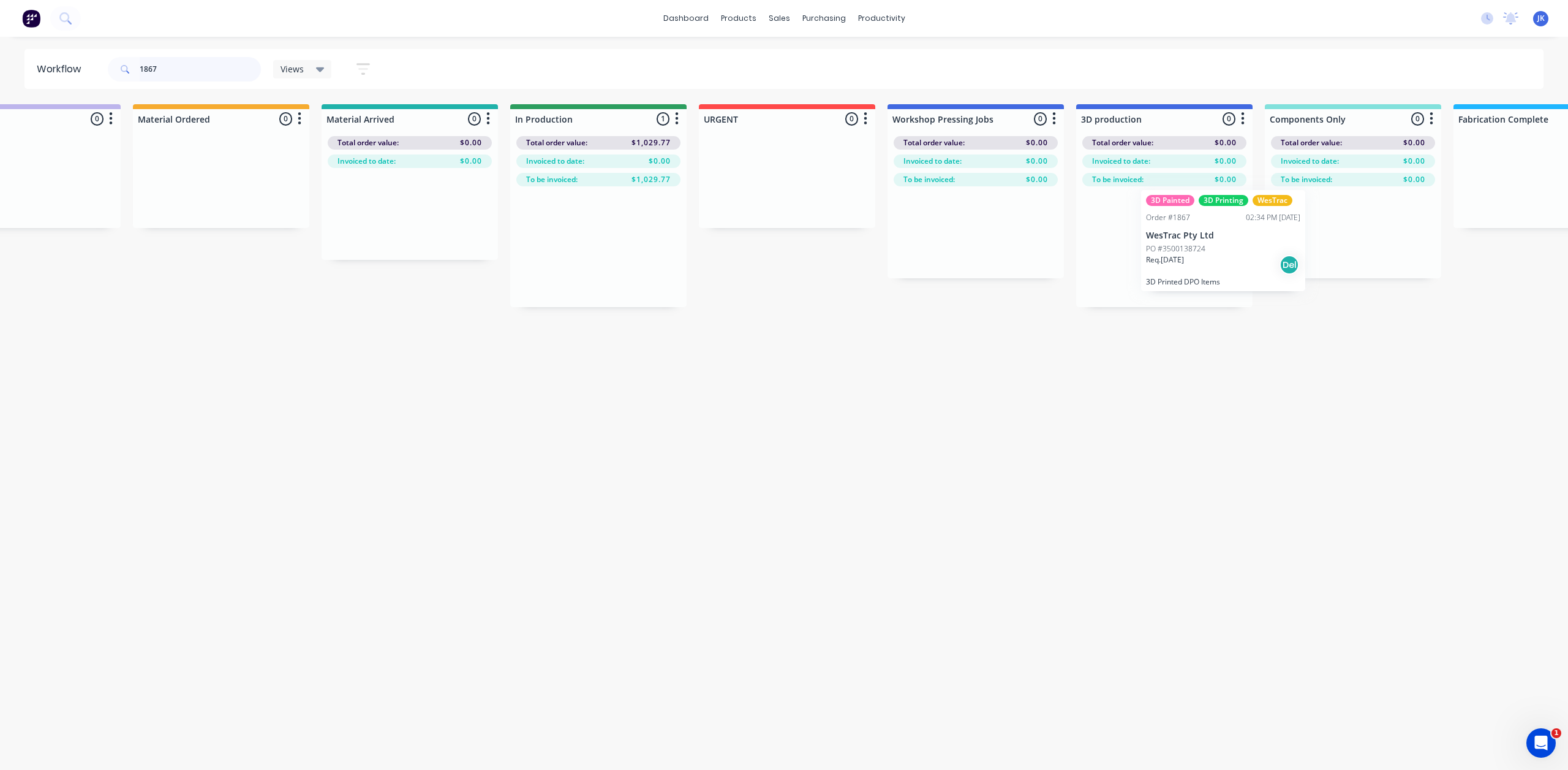
scroll to position [0, 272]
drag, startPoint x: 865, startPoint y: 265, endPoint x: 1145, endPoint y: 251, distance: 280.3
